Goal: Information Seeking & Learning: Find specific page/section

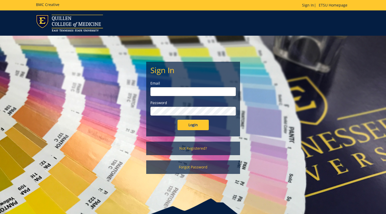
type input "riners@etsu.edu"
click at [196, 126] on input "Login" at bounding box center [192, 125] width 31 height 10
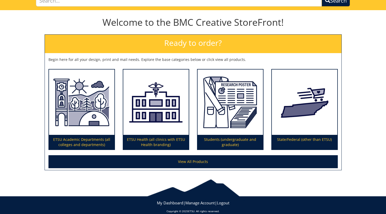
scroll to position [51, 0]
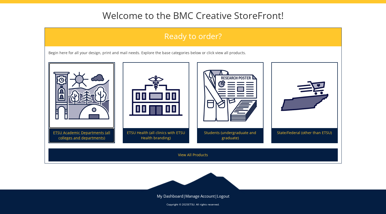
click at [73, 122] on img at bounding box center [81, 96] width 65 height 66
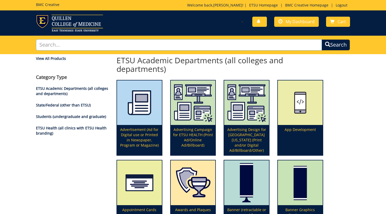
click at [128, 40] on input "text" at bounding box center [179, 44] width 286 height 11
click at [321, 39] on button "Search" at bounding box center [335, 44] width 28 height 11
click at [266, 47] on input "directory" at bounding box center [179, 44] width 286 height 11
type input "d"
type input "custom"
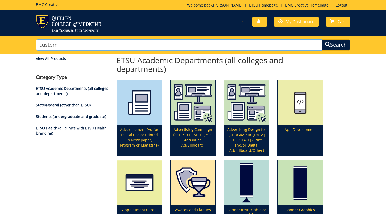
click at [321, 39] on button "Search" at bounding box center [335, 44] width 28 height 11
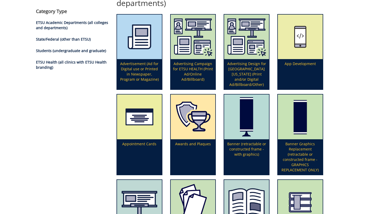
scroll to position [78, 0]
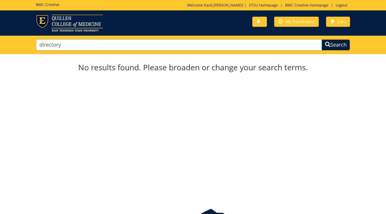
click at [132, 47] on input "directory" at bounding box center [179, 44] width 286 height 11
click at [321, 39] on button "Search" at bounding box center [335, 44] width 28 height 11
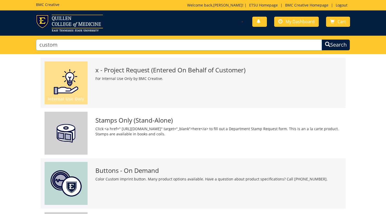
click at [210, 45] on input "custom" at bounding box center [179, 44] width 286 height 11
click at [321, 39] on button "Search" at bounding box center [335, 44] width 28 height 11
